Goal: Task Accomplishment & Management: Complete application form

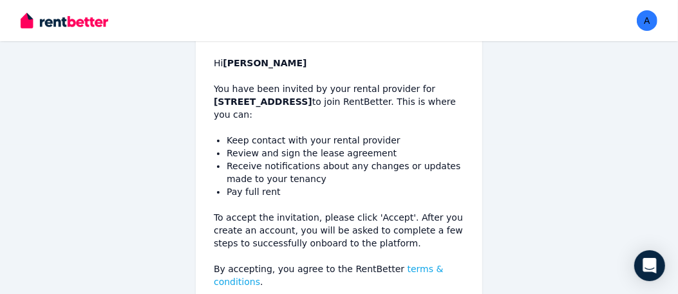
scroll to position [213, 0]
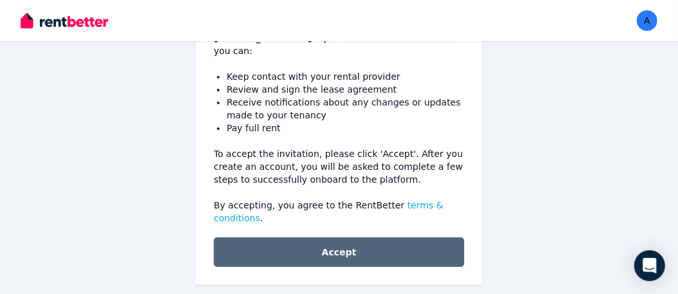
click at [326, 244] on button "Accept" at bounding box center [339, 253] width 250 height 30
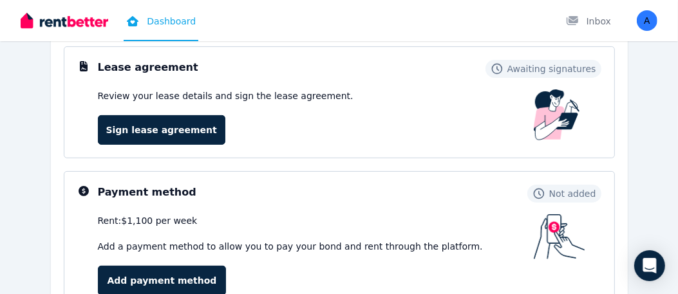
scroll to position [187, 0]
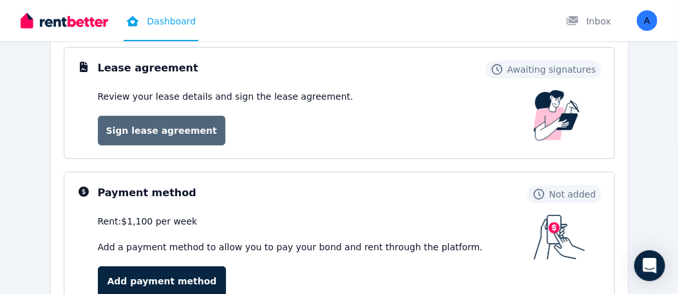
click at [150, 126] on link "Sign lease agreement" at bounding box center [161, 131] width 127 height 30
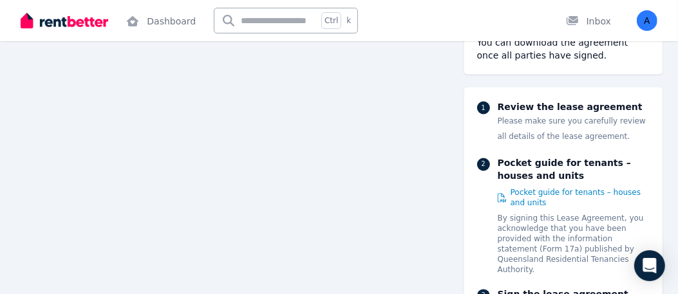
scroll to position [1419, 0]
